Goal: Information Seeking & Learning: Learn about a topic

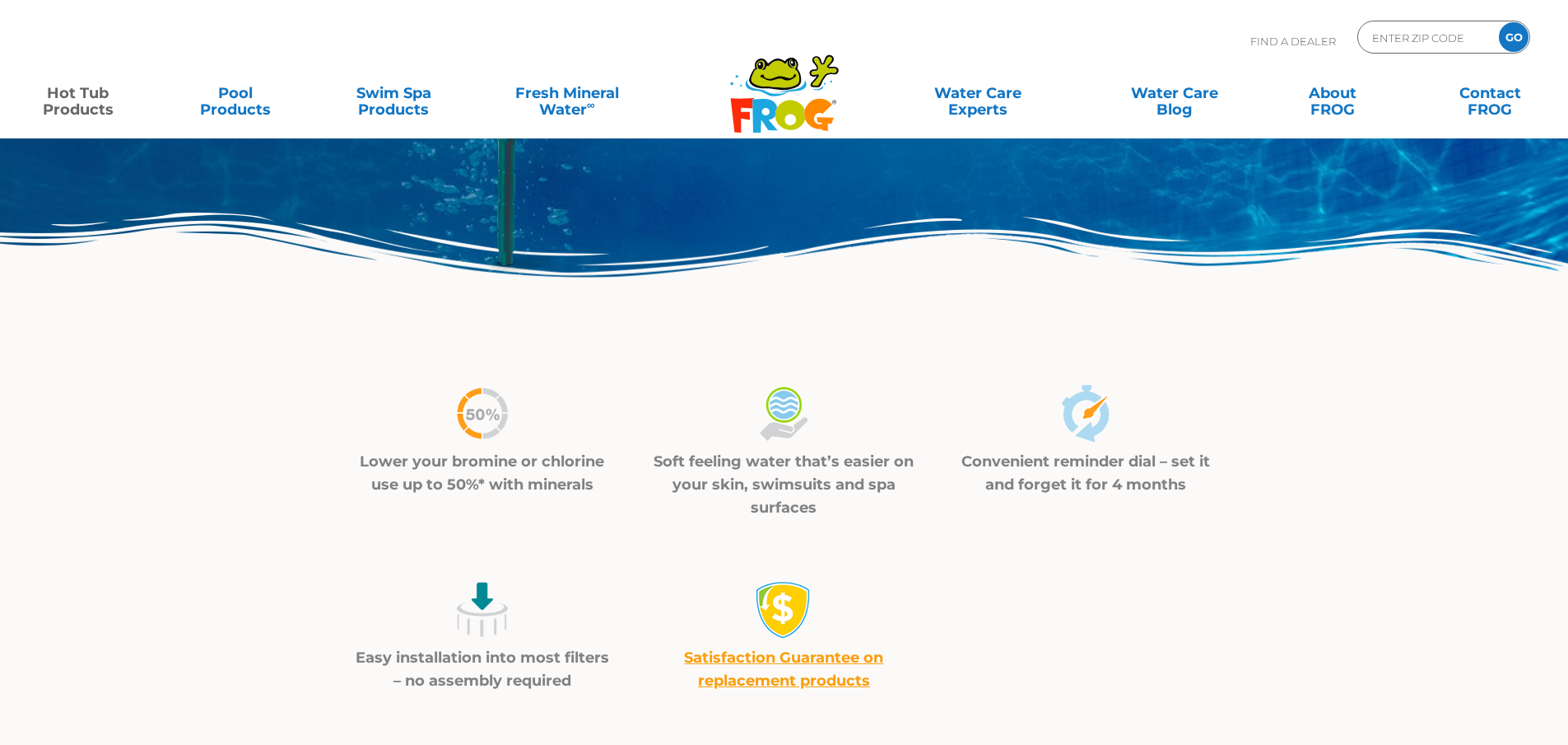
scroll to position [165, 0]
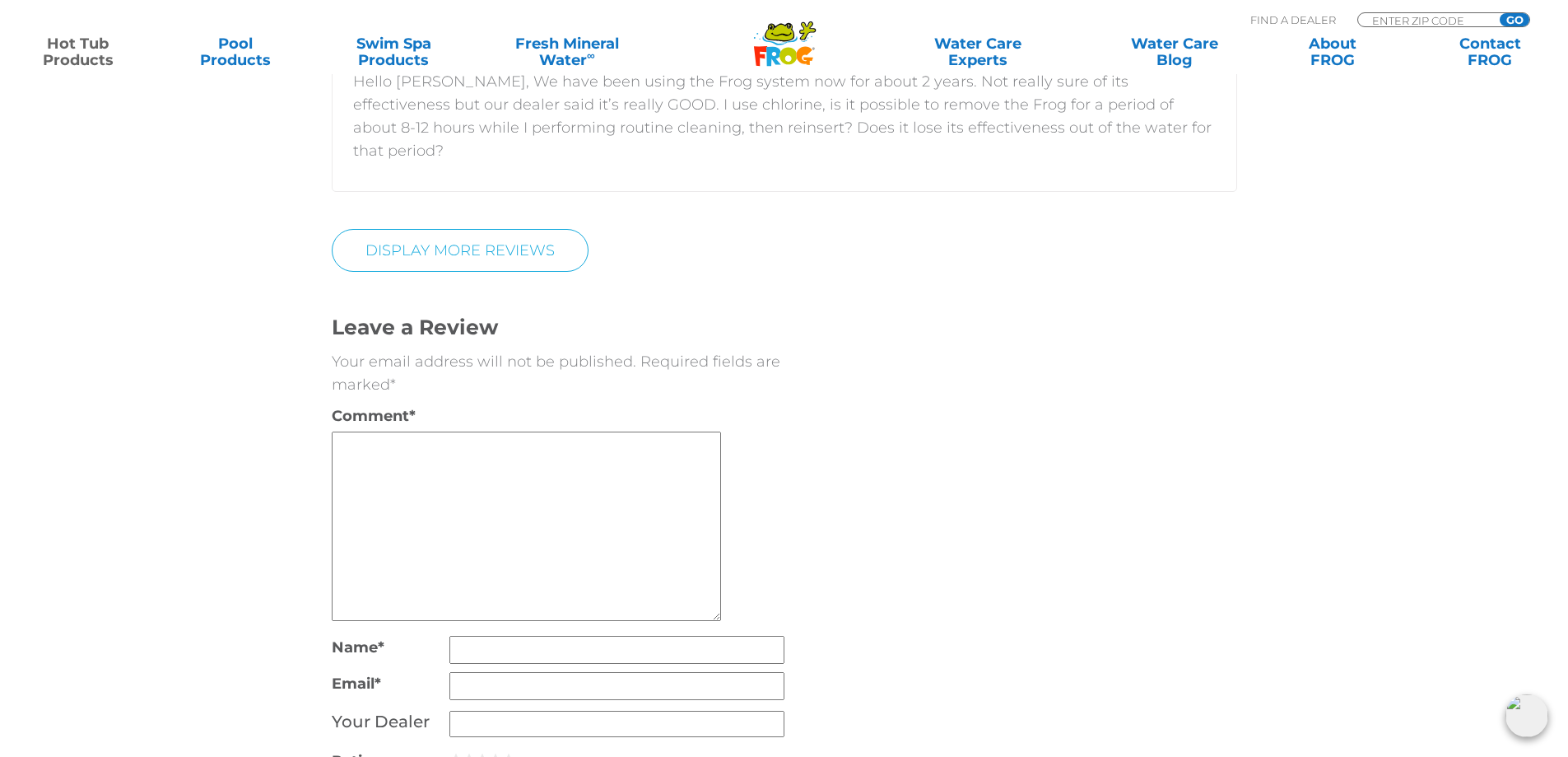
scroll to position [3459, 0]
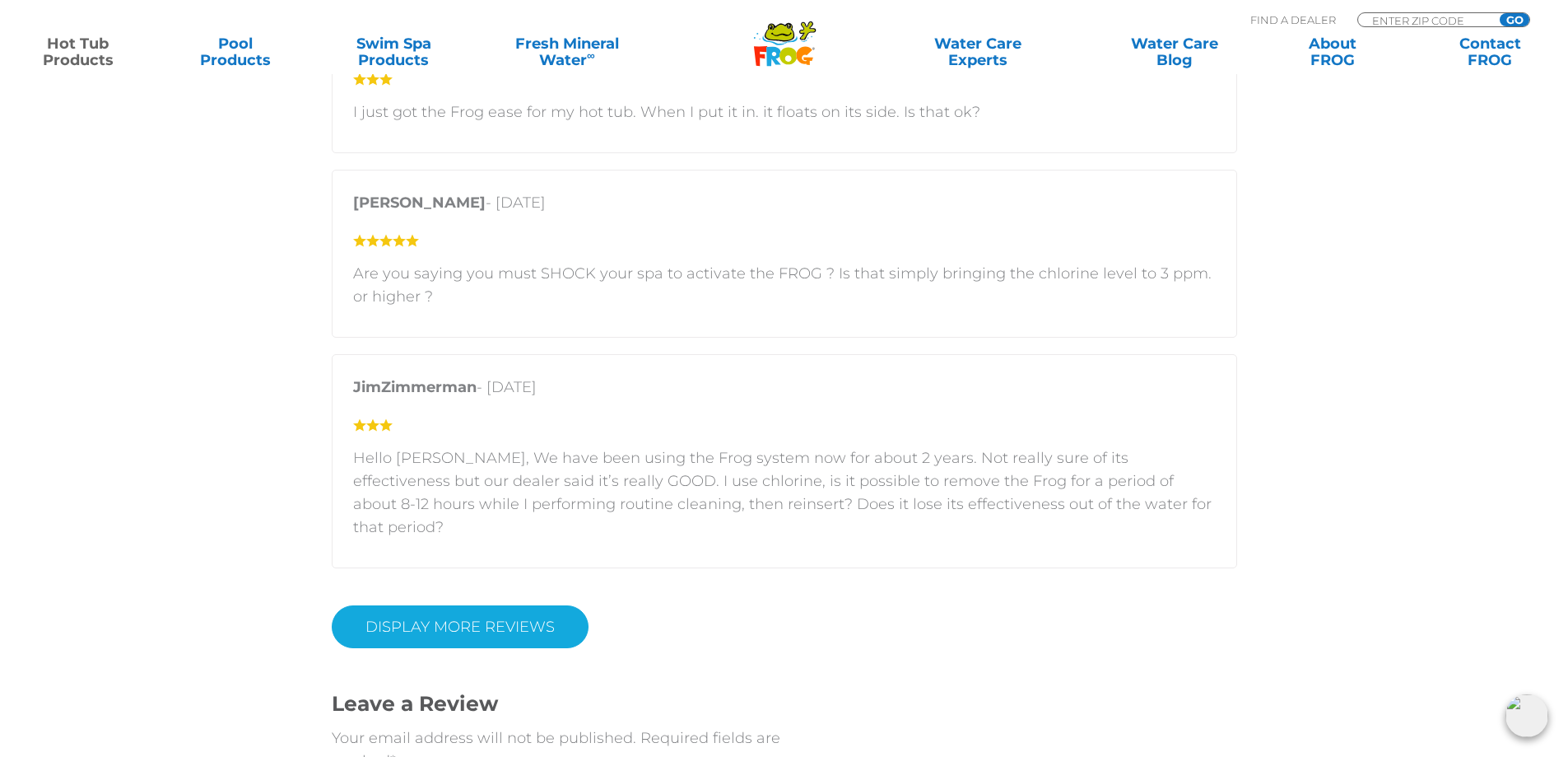
click at [486, 606] on link "Display More Reviews" at bounding box center [460, 627] width 257 height 43
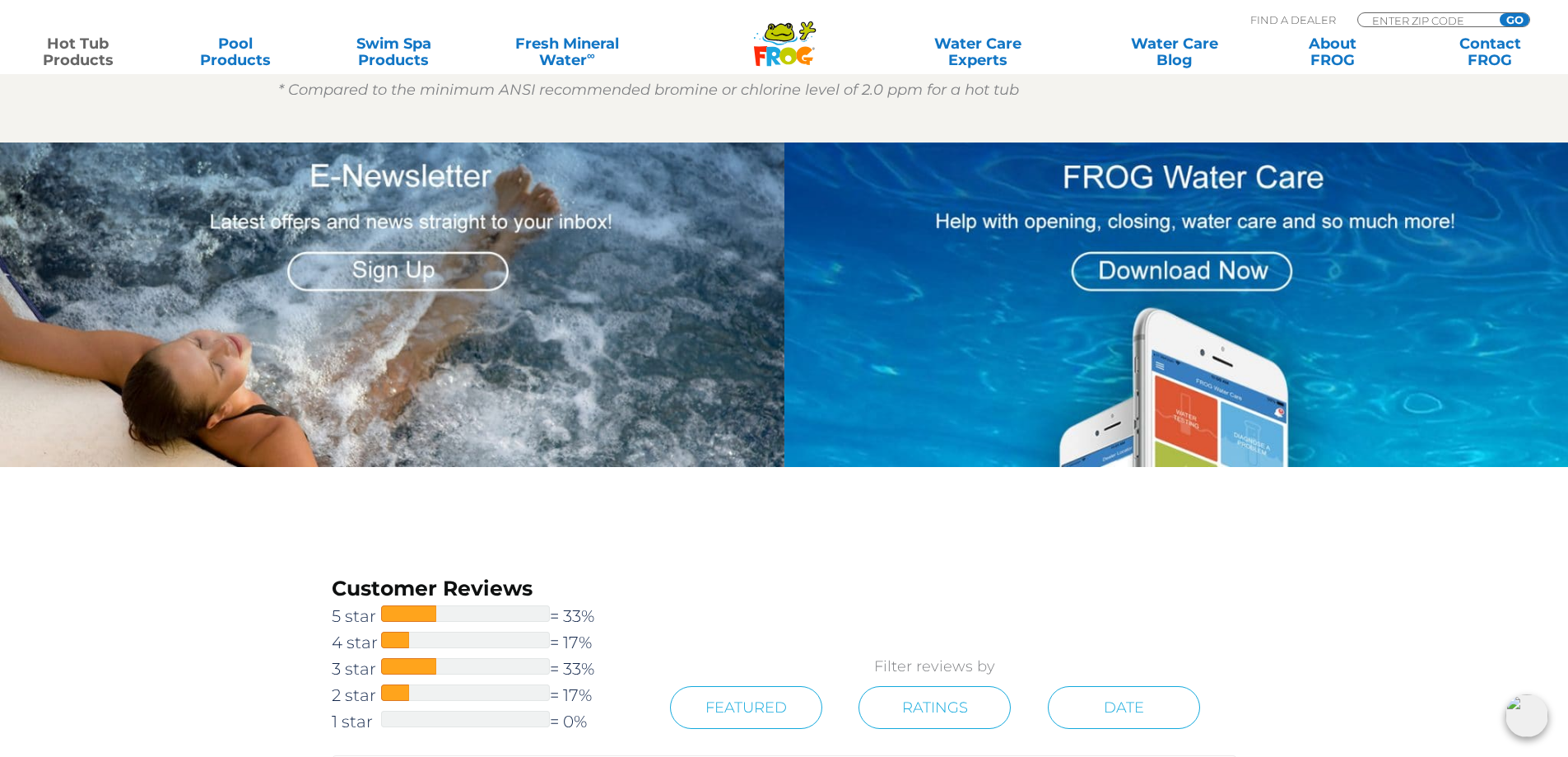
scroll to position [1400, 0]
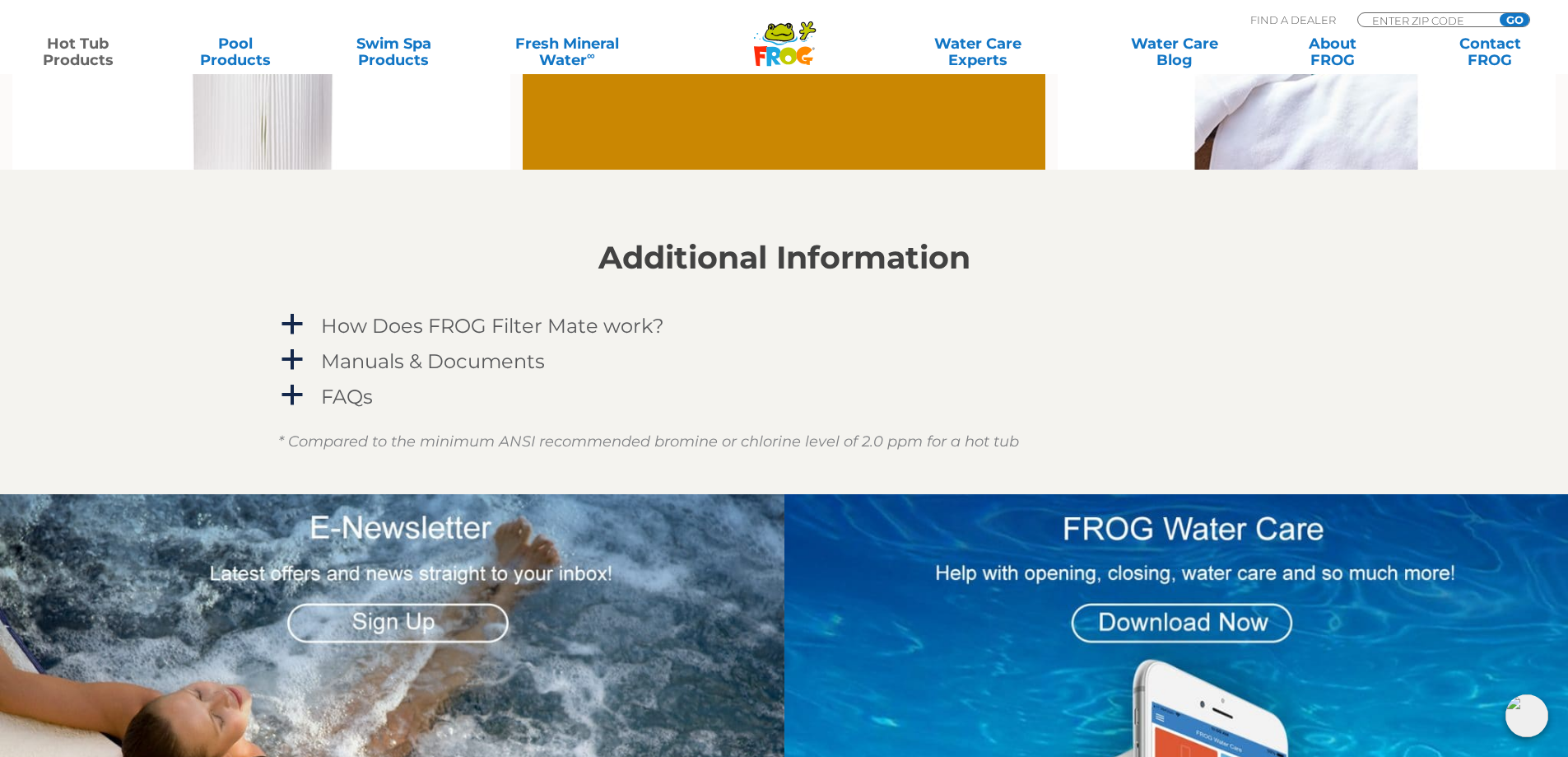
click at [197, 387] on section "Additional Information a How Does FROG Filter Mate work? The FILTER Mate minera…" at bounding box center [784, 331] width 1568 height 324
click at [362, 357] on h4 "Manuals & Documents" at bounding box center [433, 361] width 224 height 23
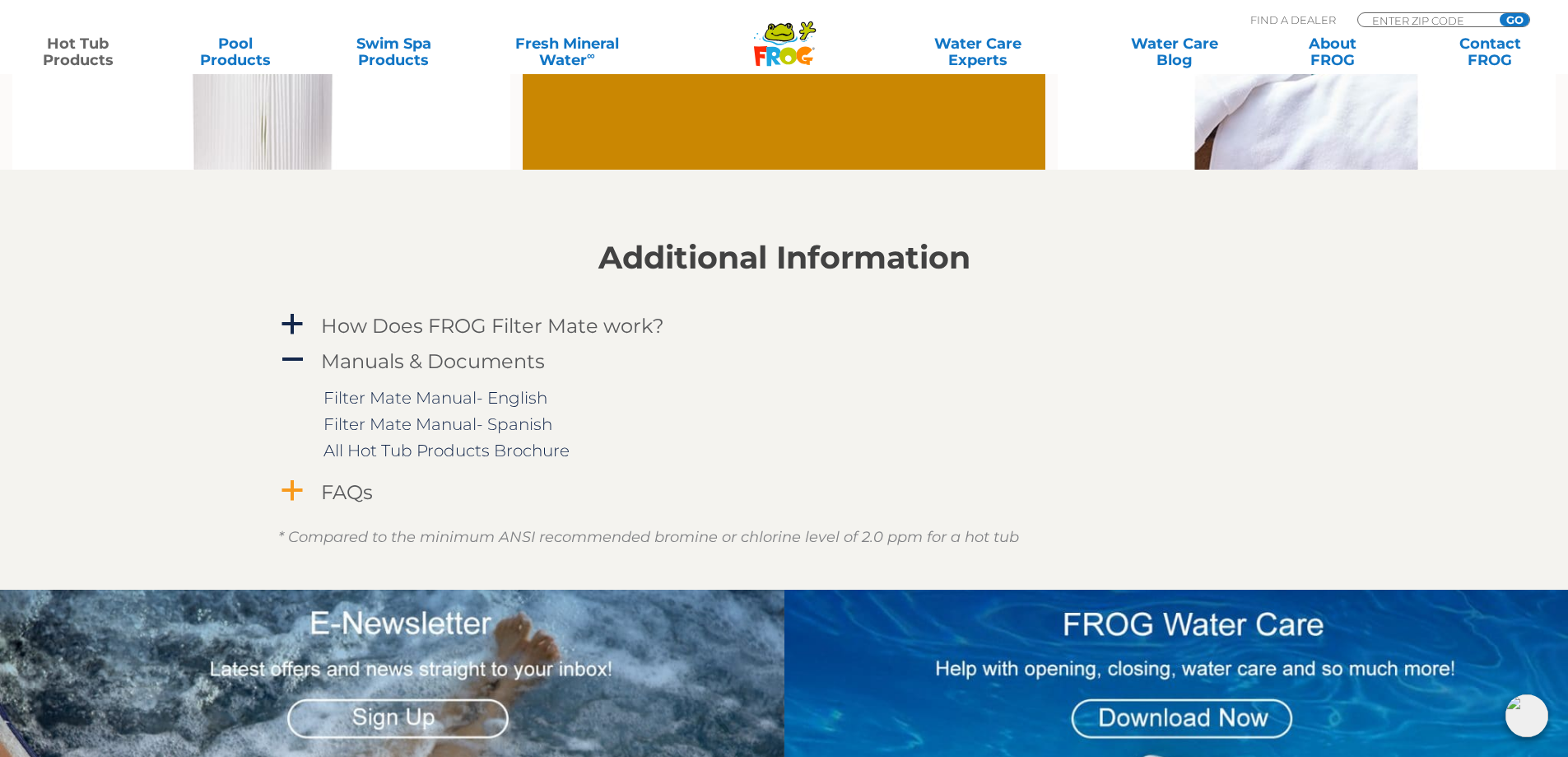
click at [355, 483] on h4 "FAQs" at bounding box center [347, 492] width 52 height 23
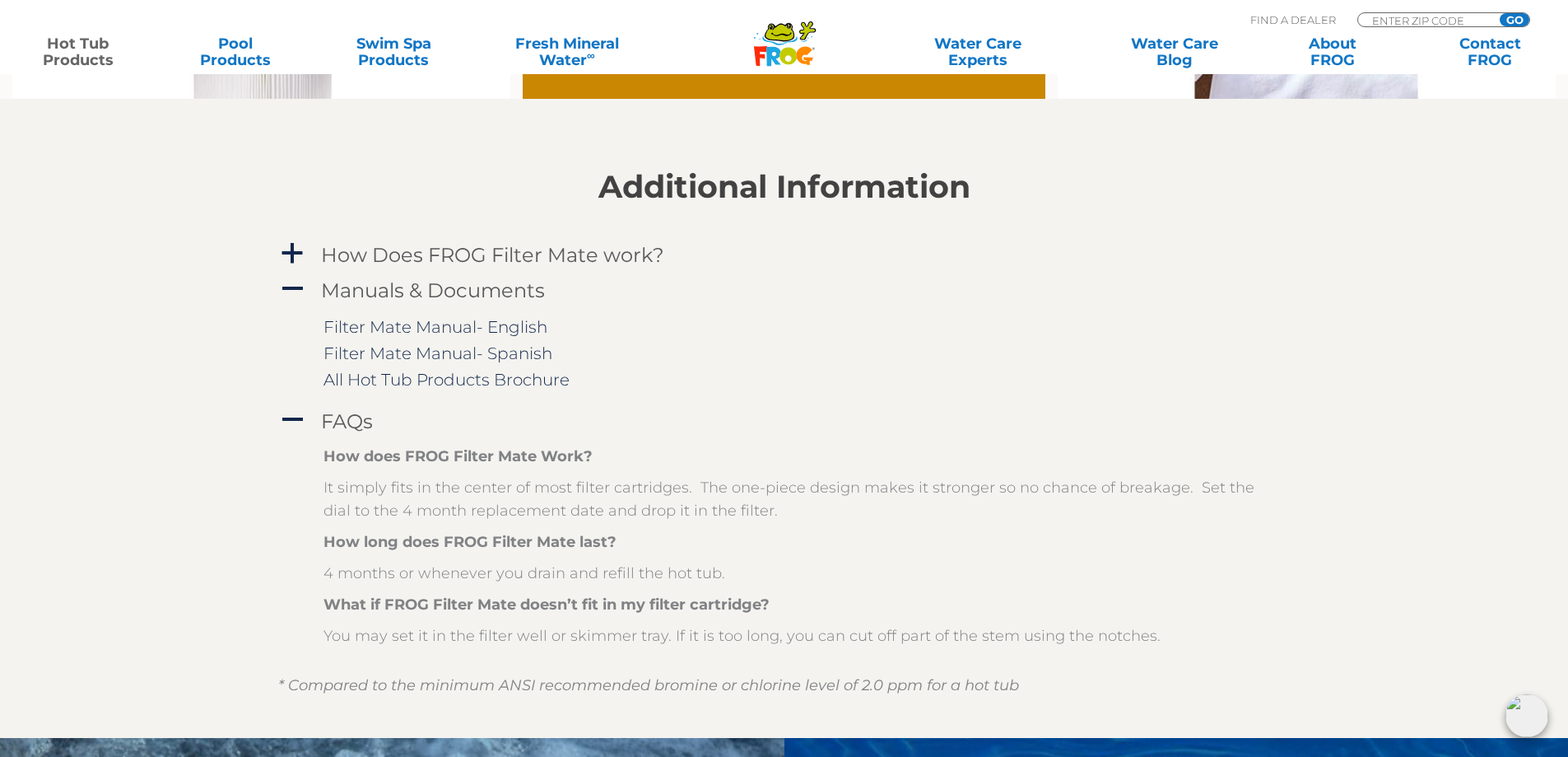
scroll to position [1565, 0]
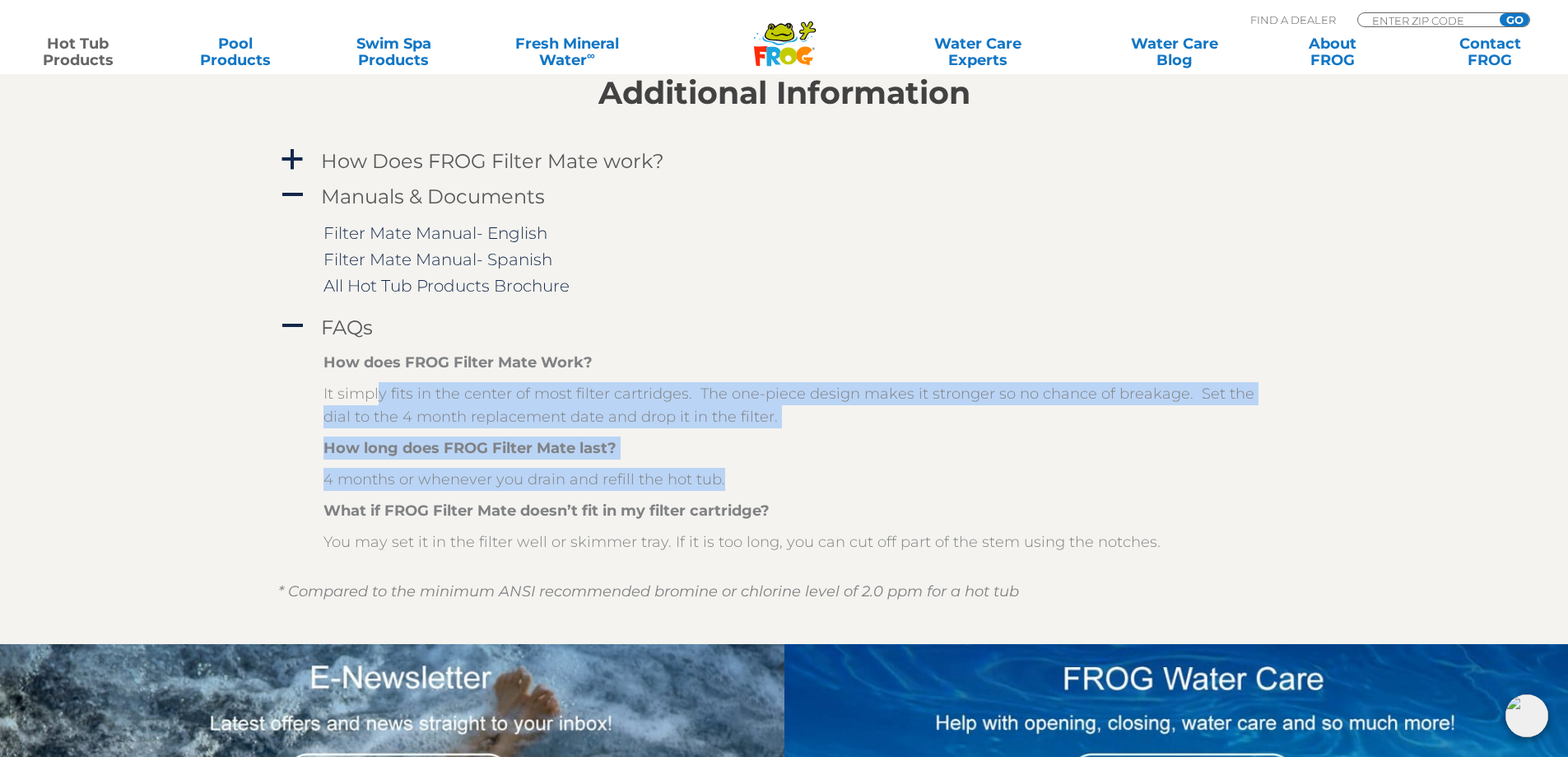
drag, startPoint x: 424, startPoint y: 394, endPoint x: 483, endPoint y: 388, distance: 59.3
click at [666, 461] on div "How does FROG Filter Mate Work? It simply fits in the center of most filter car…" at bounding box center [796, 451] width 947 height 202
click at [435, 171] on h4 "How Does FROG Filter Mate work?" at bounding box center [493, 161] width 343 height 23
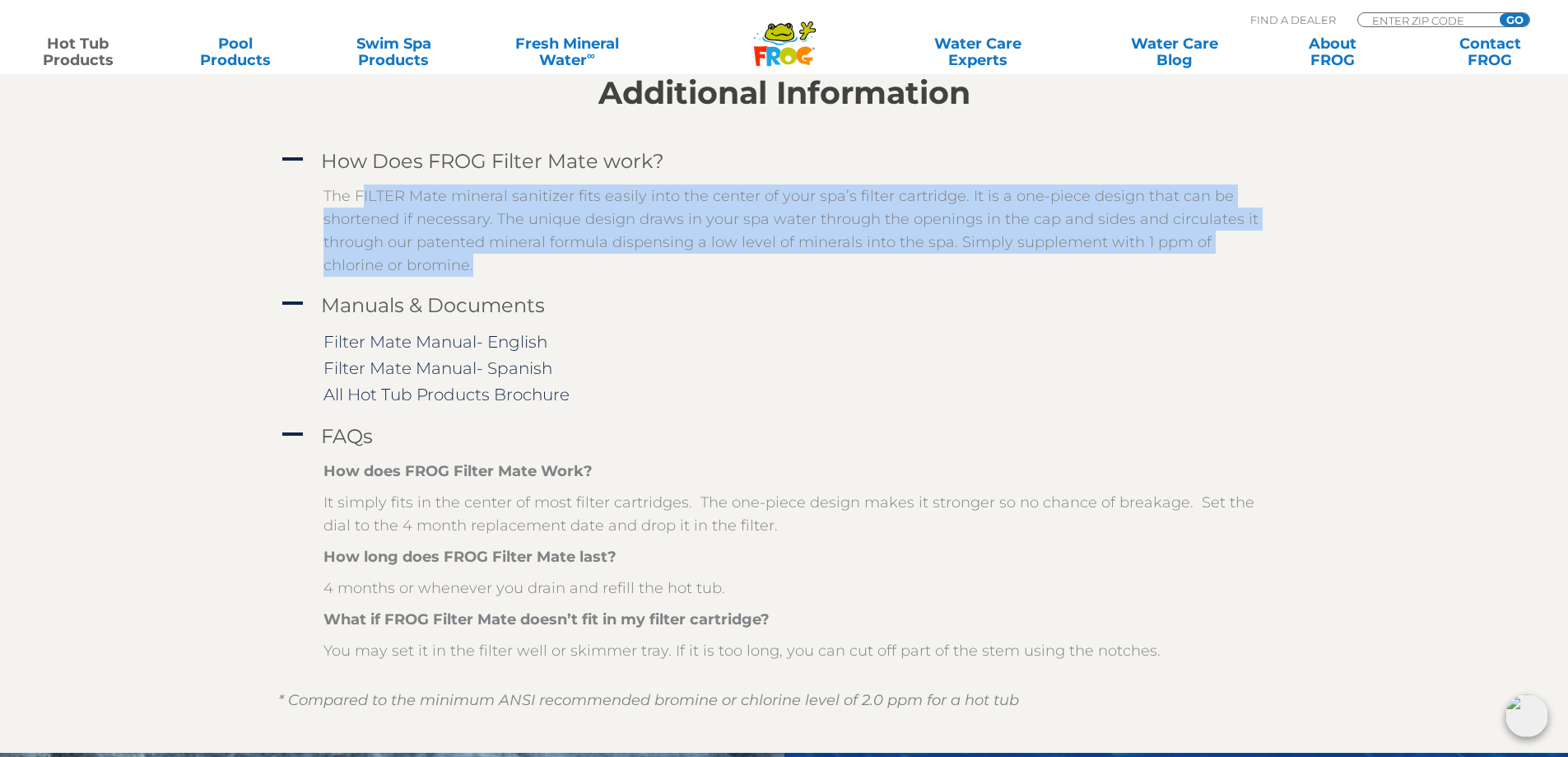
drag, startPoint x: 361, startPoint y: 202, endPoint x: 992, endPoint y: 270, distance: 634.7
click at [992, 270] on p "The FILTER Mate mineral sanitizer fits easily into the center of your spa’s fil…" at bounding box center [796, 230] width 947 height 92
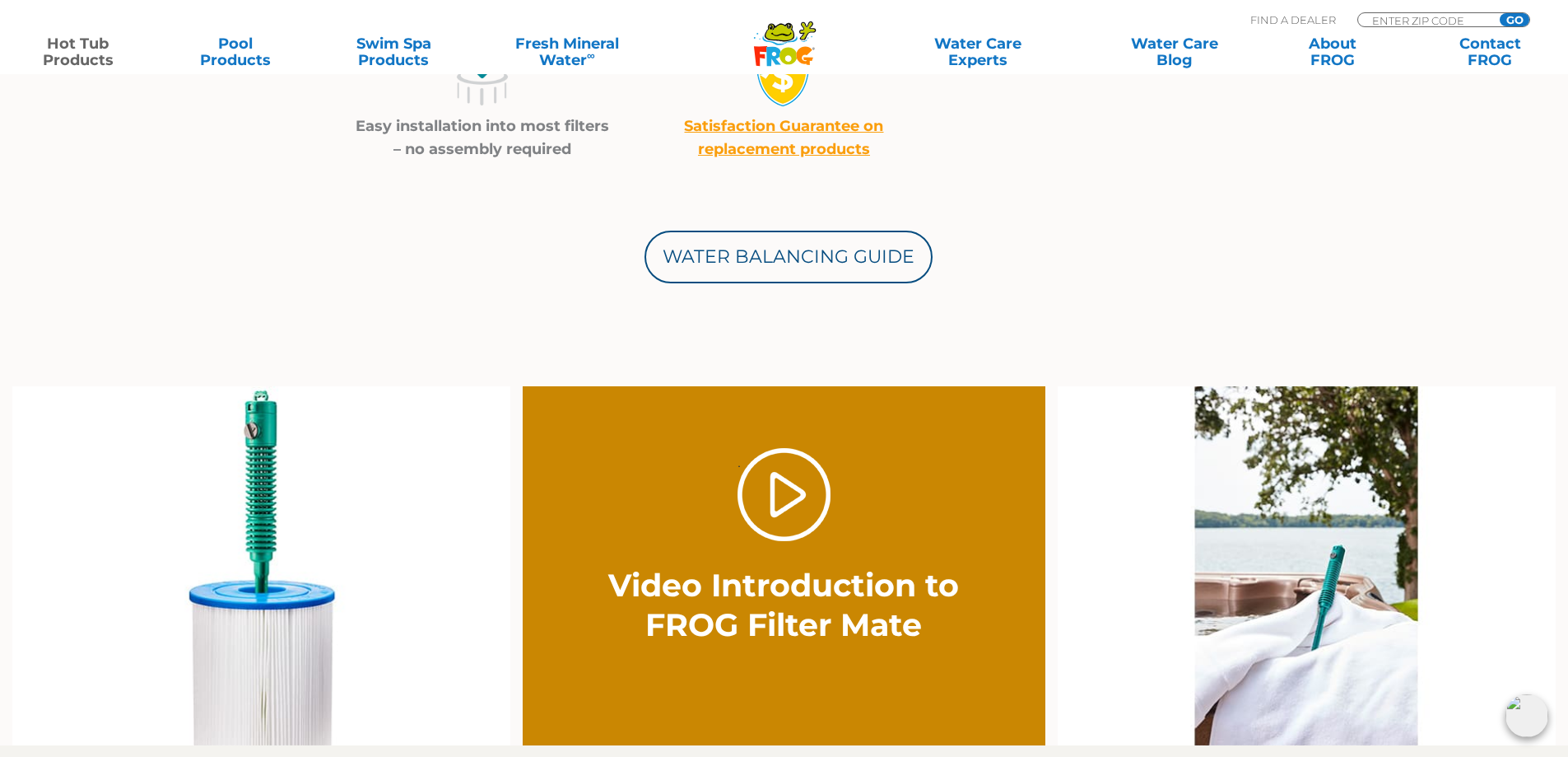
scroll to position [824, 0]
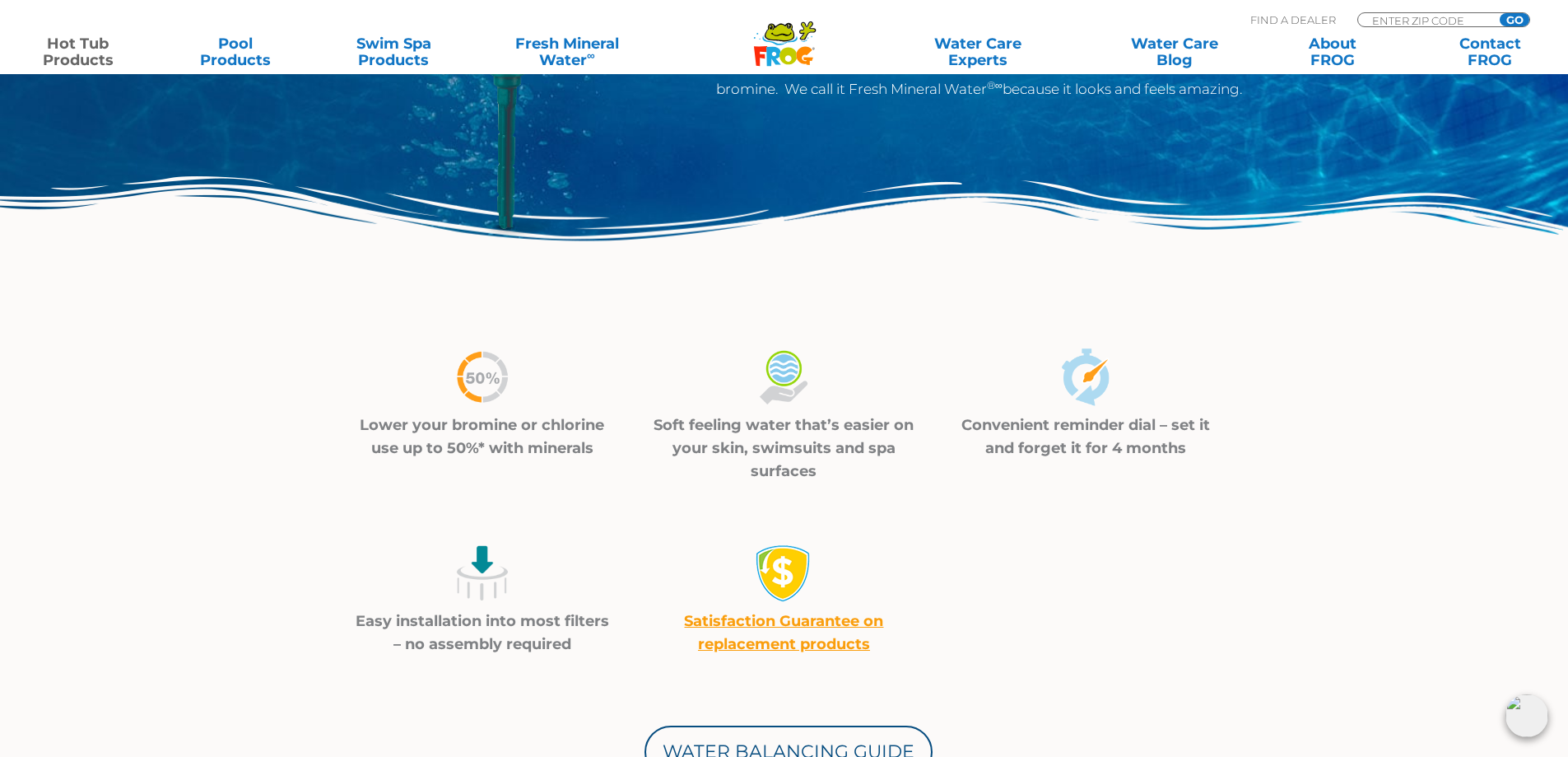
scroll to position [247, 0]
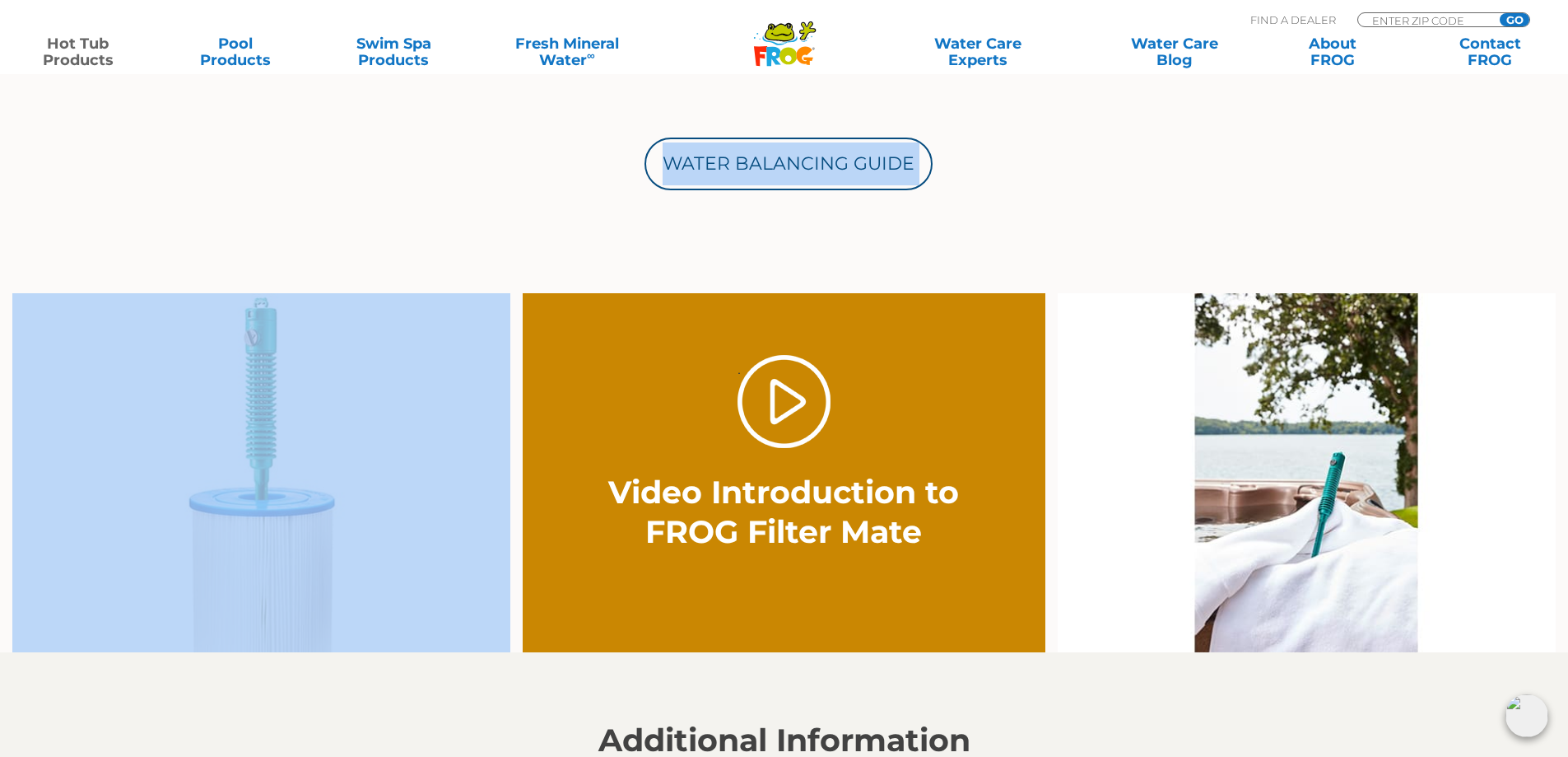
drag, startPoint x: 480, startPoint y: 513, endPoint x: 651, endPoint y: 392, distance: 209.5
click at [651, 400] on div "Lower your bromine or chlorine use up to 50%* with minerals Soft feeling water …" at bounding box center [784, 742] width 988 height 1964
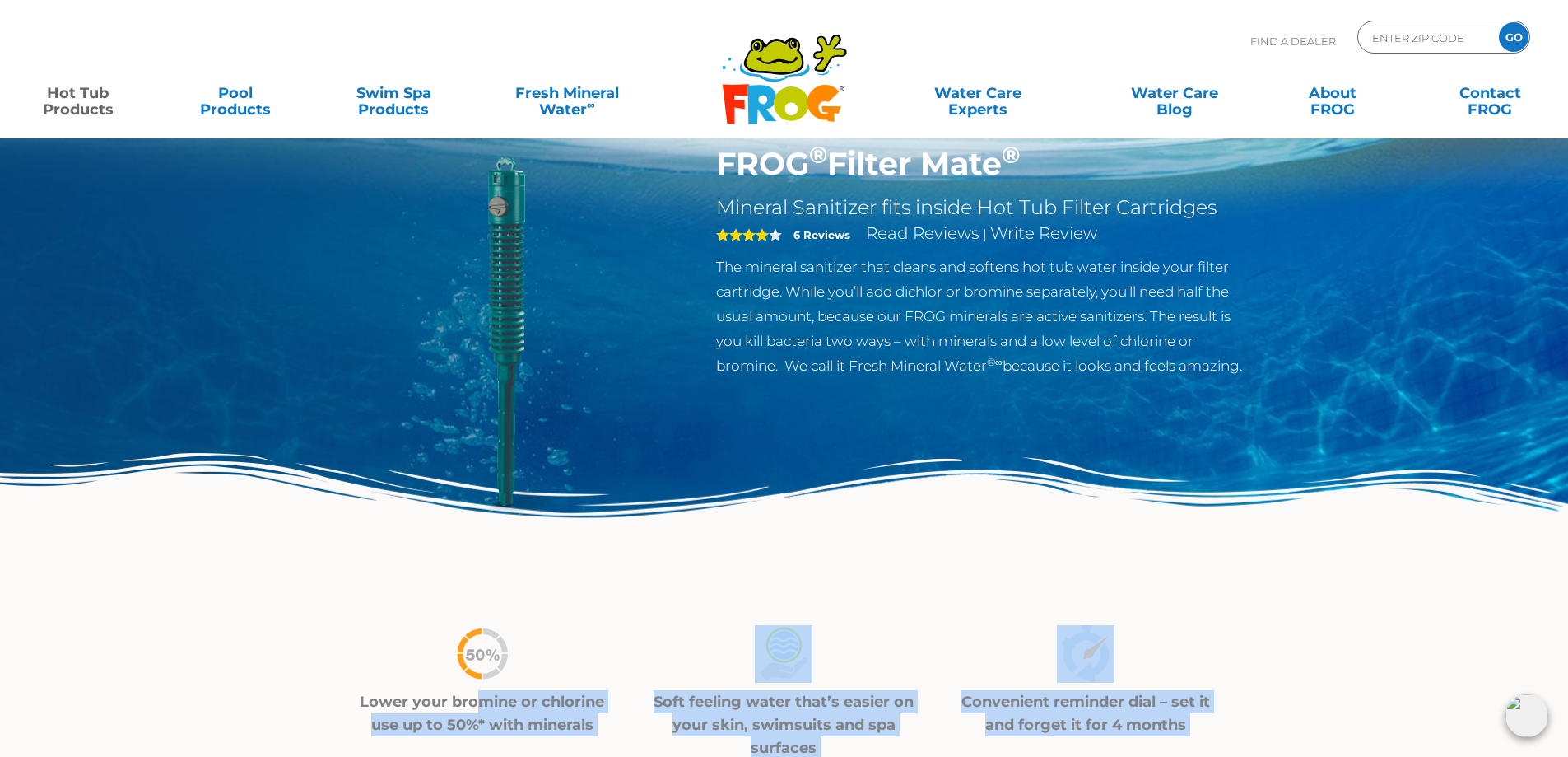
scroll to position [83, 0]
